Goal: Information Seeking & Learning: Learn about a topic

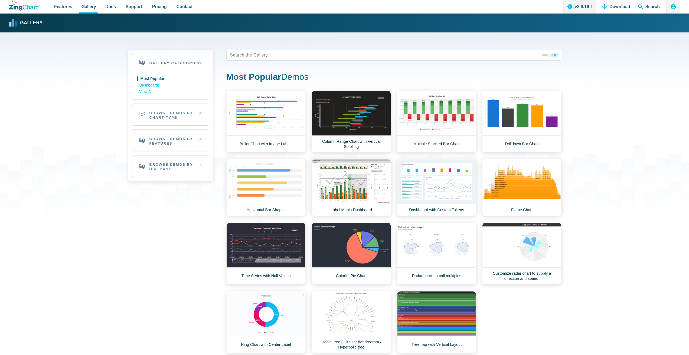
click at [20, 4] on icon "ZingChart Logo. Click to return to the homepage" at bounding box center [24, 6] width 31 height 10
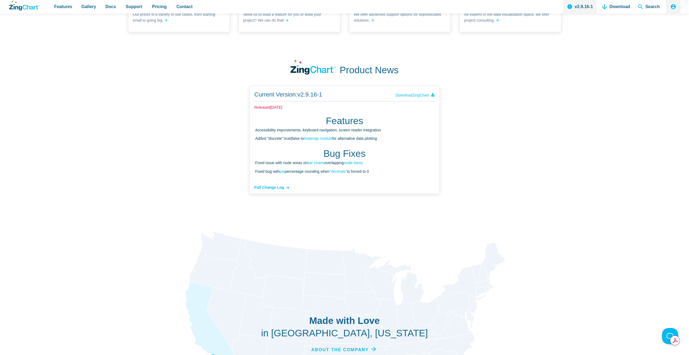
scroll to position [1624, 0]
drag, startPoint x: 303, startPoint y: 107, endPoint x: 246, endPoint y: 107, distance: 56.8
click at [246, 107] on div "Current Version: v2.9.16-1 Released [DATE] Features Accessibility improvements,…" at bounding box center [344, 140] width 433 height 108
copy small "Released [DATE]"
click at [181, 100] on div "Current Version: v2.9.16-1 Released [DATE] Features Accessibility improvements,…" at bounding box center [344, 140] width 433 height 108
